Goal: Information Seeking & Learning: Learn about a topic

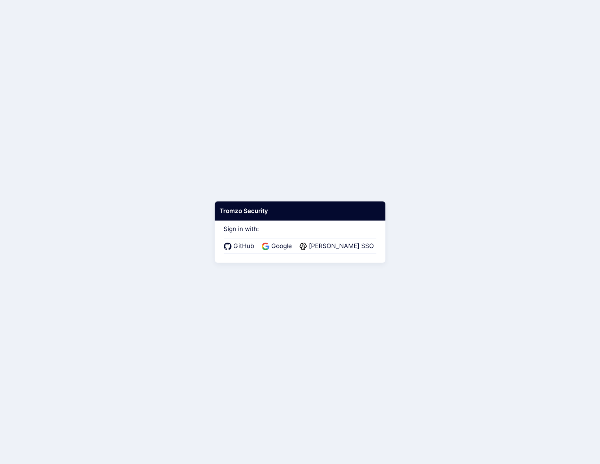
click at [440, 216] on body "Tromzo Security Sign in with: GitHub Google [PERSON_NAME] SSO" at bounding box center [300, 232] width 600 height 464
click at [172, 77] on body "Tromzo Security Sign in with: GitHub Google [PERSON_NAME] SSO" at bounding box center [302, 232] width 605 height 464
click at [352, 248] on span "Warby Parker SSO" at bounding box center [344, 246] width 69 height 9
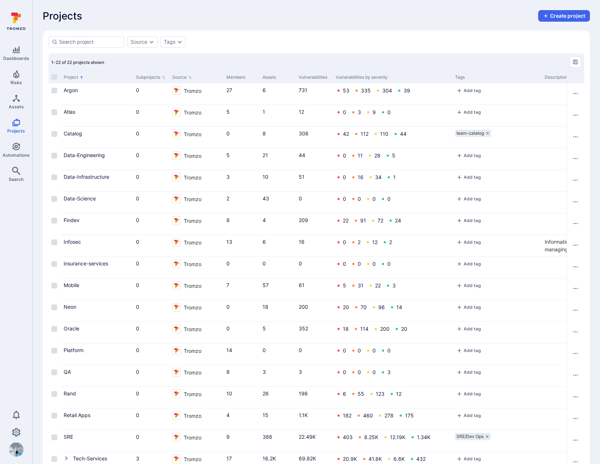
click at [281, 18] on div "Projects Create project" at bounding box center [316, 16] width 547 height 12
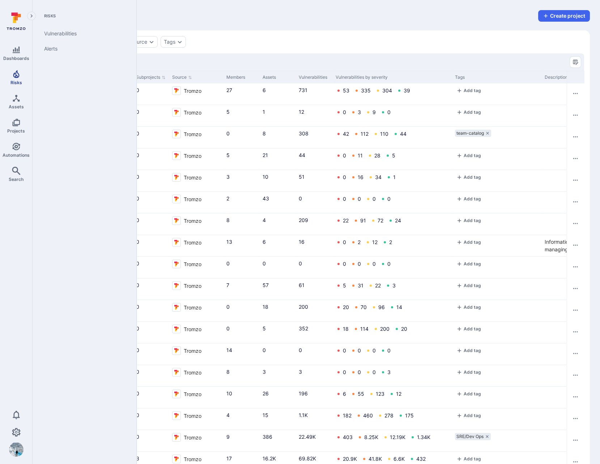
click at [16, 80] on span "Risks" at bounding box center [16, 82] width 12 height 5
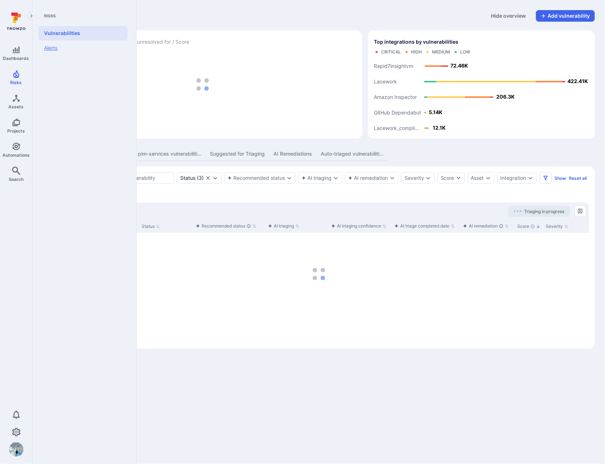
click at [54, 52] on link "Alerts" at bounding box center [82, 47] width 89 height 15
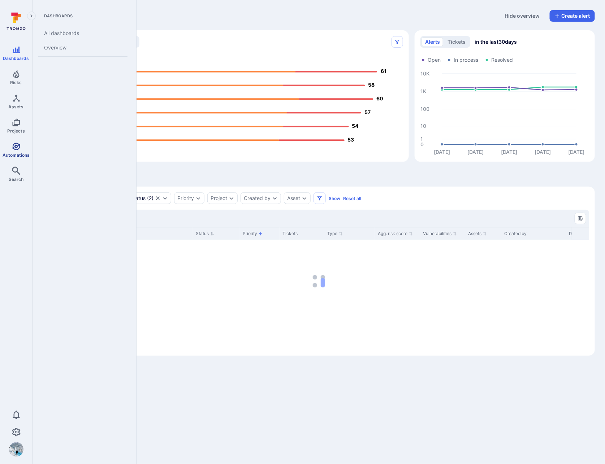
click at [23, 155] on span "Automations" at bounding box center [16, 155] width 27 height 5
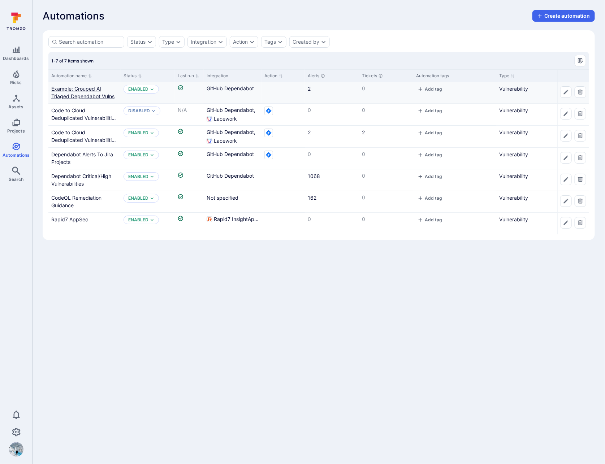
click at [88, 98] on link "Example: Grouped AI Triaged Dependabot Vulns" at bounding box center [82, 93] width 63 height 14
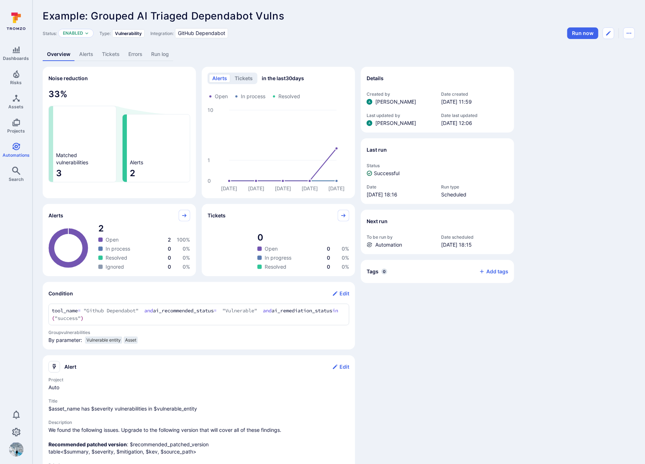
click at [85, 53] on link "Alerts" at bounding box center [86, 54] width 23 height 13
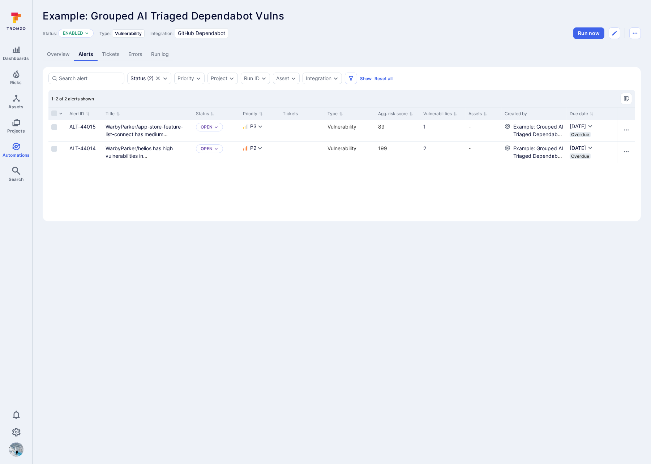
click at [114, 55] on link "Tickets" at bounding box center [111, 54] width 26 height 13
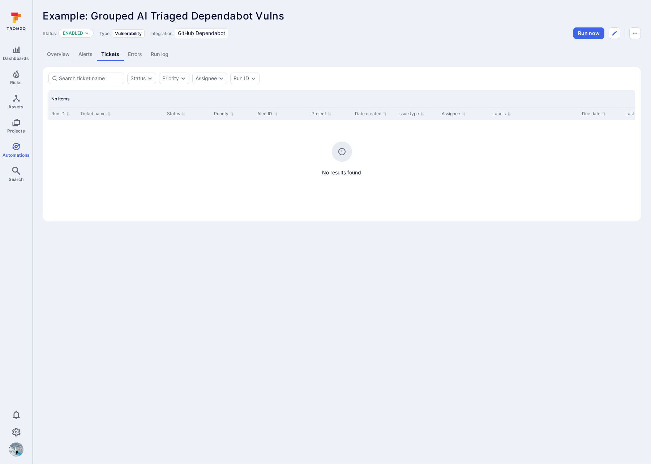
click at [86, 53] on link "Alerts" at bounding box center [85, 54] width 23 height 13
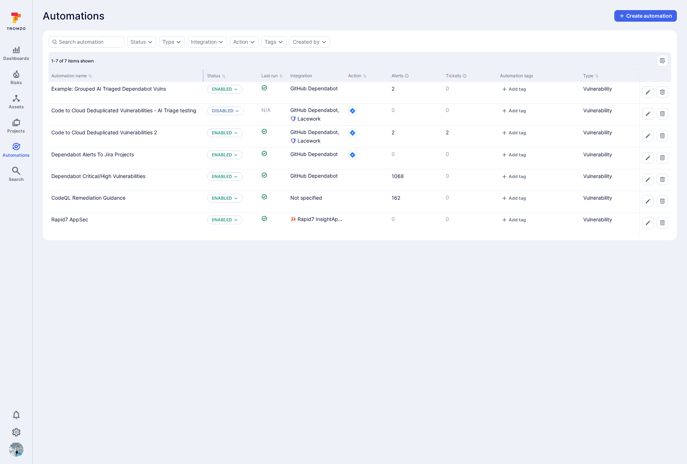
drag, startPoint x: 119, startPoint y: 76, endPoint x: 203, endPoint y: 77, distance: 83.5
click at [203, 77] on div at bounding box center [203, 76] width 1 height 12
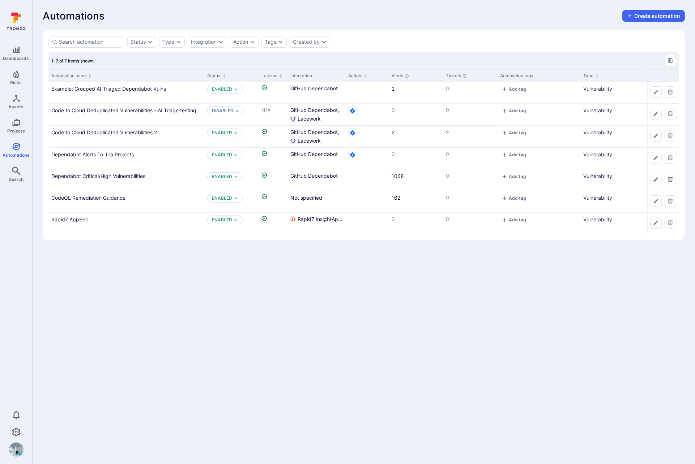
click at [197, 16] on div "Automations Create automation" at bounding box center [364, 16] width 642 height 12
click at [98, 133] on link "Code to Cloud Deduplicated Vulnerabilities 2" at bounding box center [104, 132] width 106 height 6
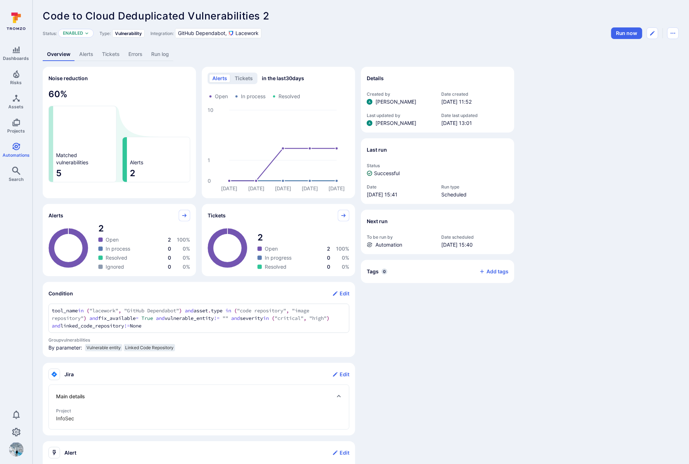
click at [112, 56] on link "Tickets" at bounding box center [111, 54] width 26 height 13
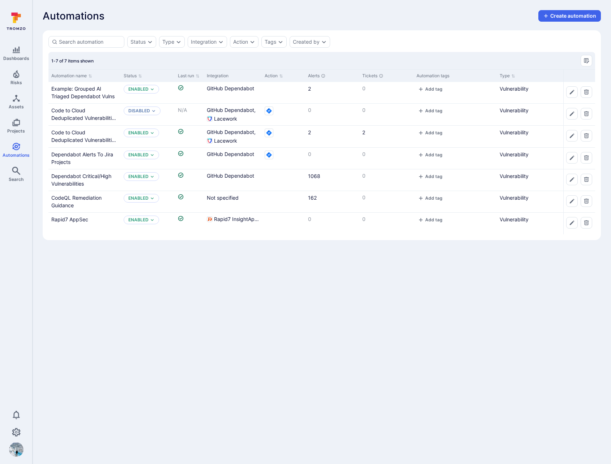
drag, startPoint x: 234, startPoint y: 18, endPoint x: 286, endPoint y: 5, distance: 53.3
click at [234, 18] on div "Automations Create automation" at bounding box center [322, 16] width 558 height 12
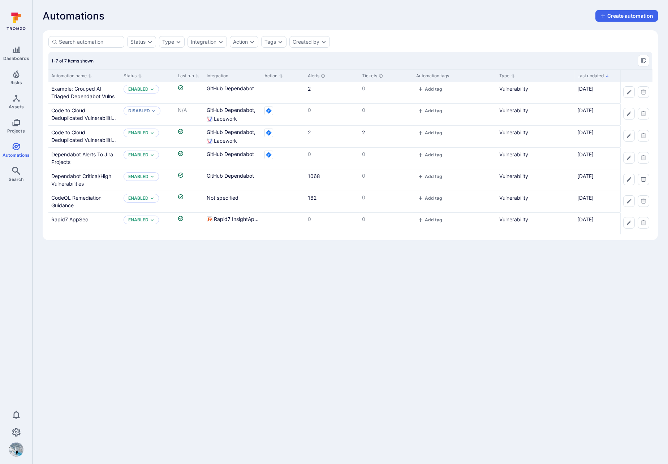
click at [331, 16] on div "Automations Create automation" at bounding box center [351, 16] width 616 height 12
